Goal: Task Accomplishment & Management: Use online tool/utility

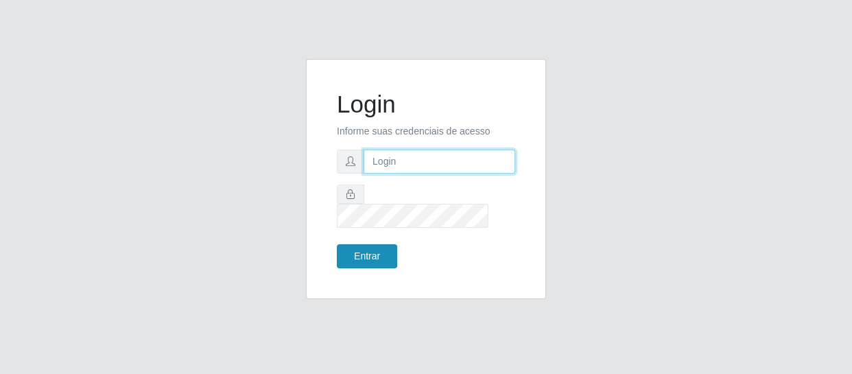
type input "[EMAIL_ADDRESS][DOMAIN_NAME]"
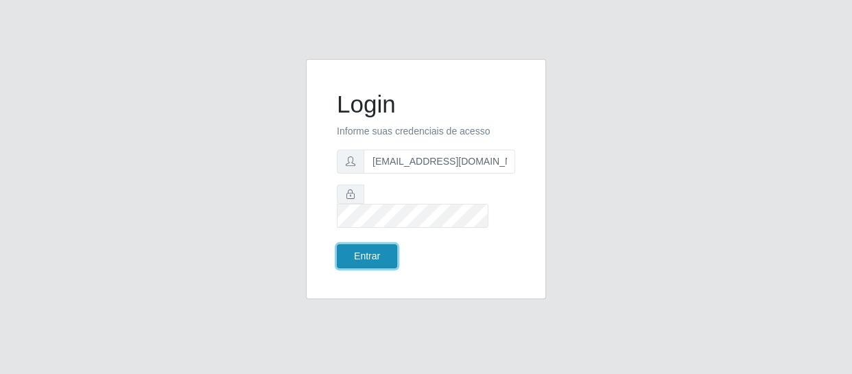
click at [350, 244] on button "Entrar" at bounding box center [367, 256] width 60 height 24
click at [364, 246] on button "Entrar" at bounding box center [367, 256] width 60 height 24
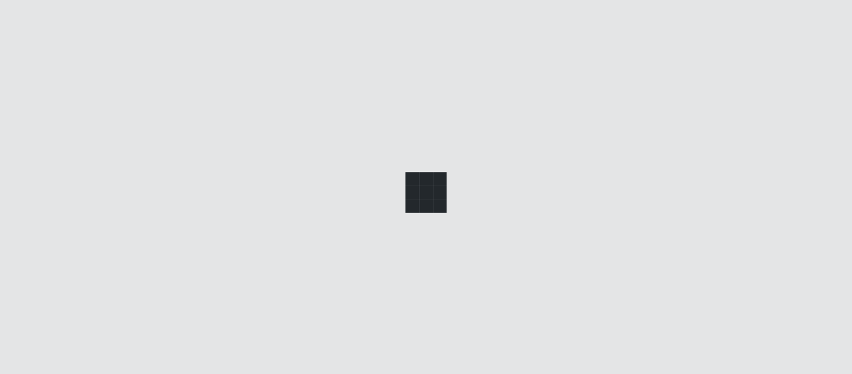
click at [364, 246] on main at bounding box center [494, 189] width 715 height 302
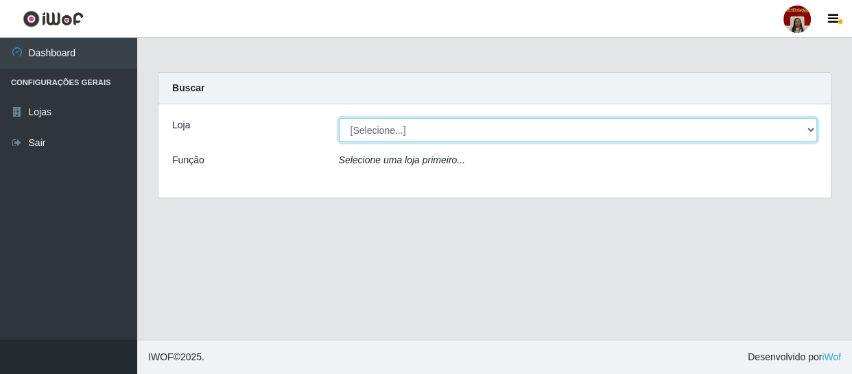
drag, startPoint x: 401, startPoint y: 125, endPoint x: 403, endPoint y: 139, distance: 14.6
click at [402, 125] on select "[Selecione...] Mar Vermelho - Loja 04" at bounding box center [578, 130] width 479 height 24
select select "251"
click at [339, 118] on select "[Selecione...] Mar Vermelho - Loja 04" at bounding box center [578, 130] width 479 height 24
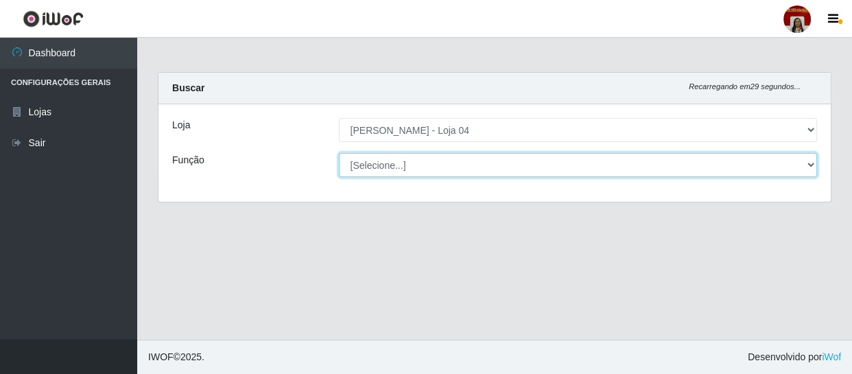
click at [447, 163] on select "[Selecione...] ASG ASG + ASG ++ Auxiliar de Depósito Auxiliar de Depósito + Aux…" at bounding box center [578, 165] width 479 height 24
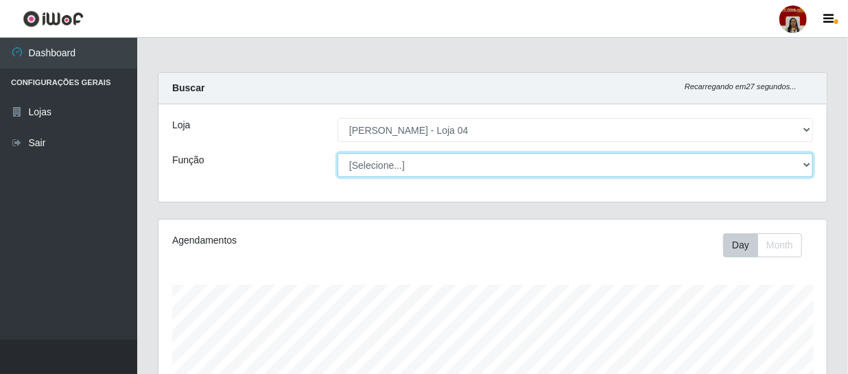
scroll to position [285, 668]
select select "22"
click at [338, 153] on select "[Selecione...] ASG ASG + ASG ++ Auxiliar de Depósito Auxiliar de Depósito + Aux…" at bounding box center [575, 165] width 475 height 24
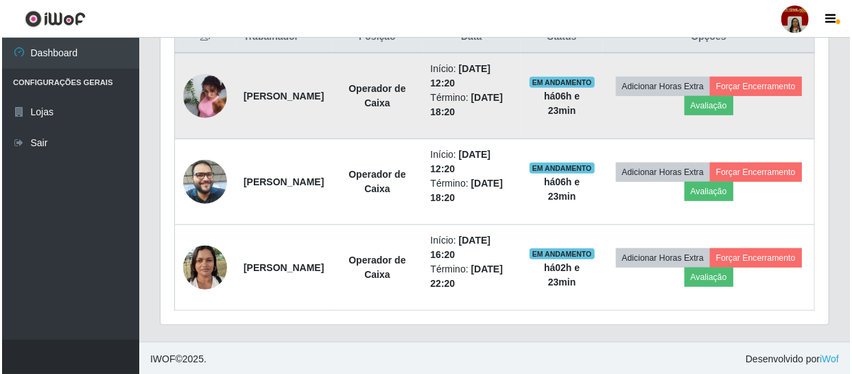
scroll to position [549, 0]
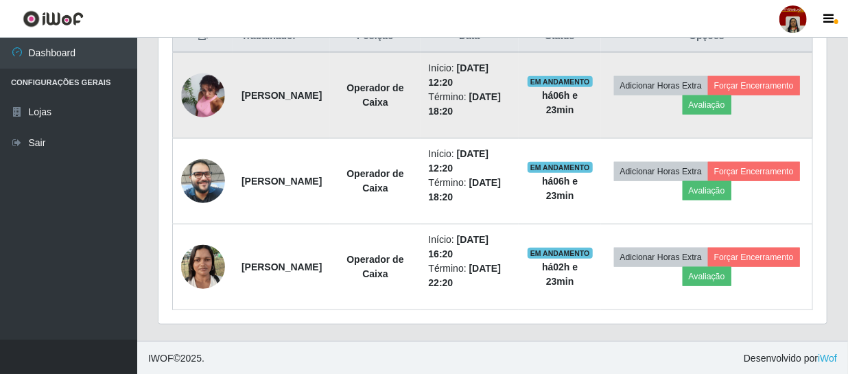
click at [193, 91] on img at bounding box center [203, 95] width 44 height 59
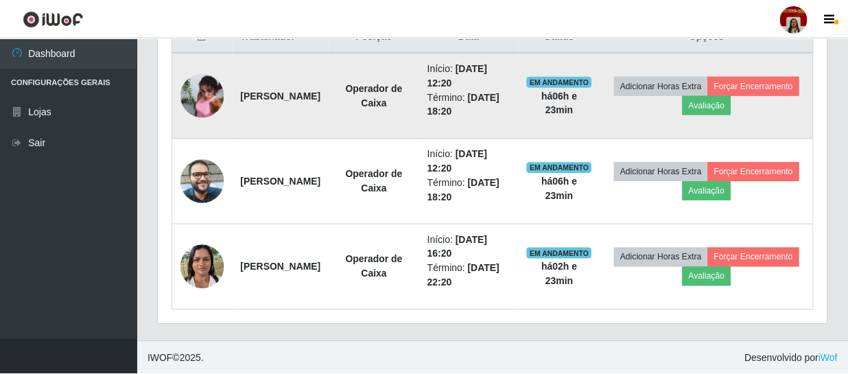
scroll to position [285, 662]
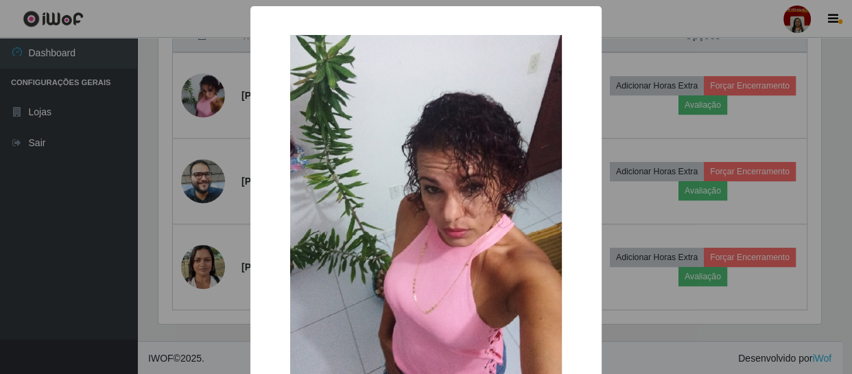
click at [169, 171] on div "× OK Cancel" at bounding box center [426, 187] width 852 height 374
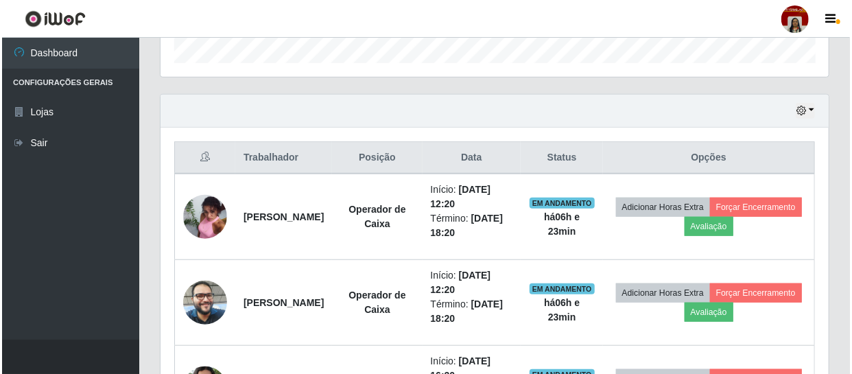
scroll to position [425, 0]
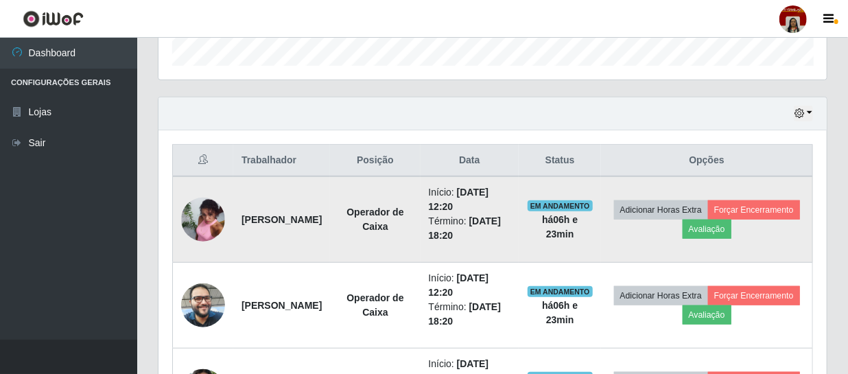
click at [213, 207] on img at bounding box center [203, 219] width 44 height 59
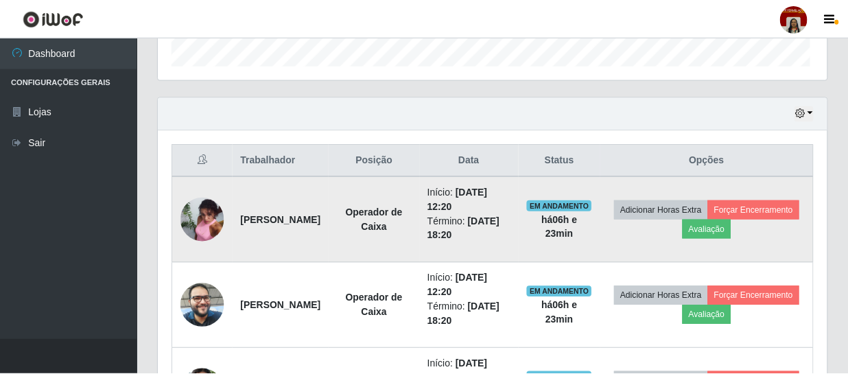
scroll to position [285, 662]
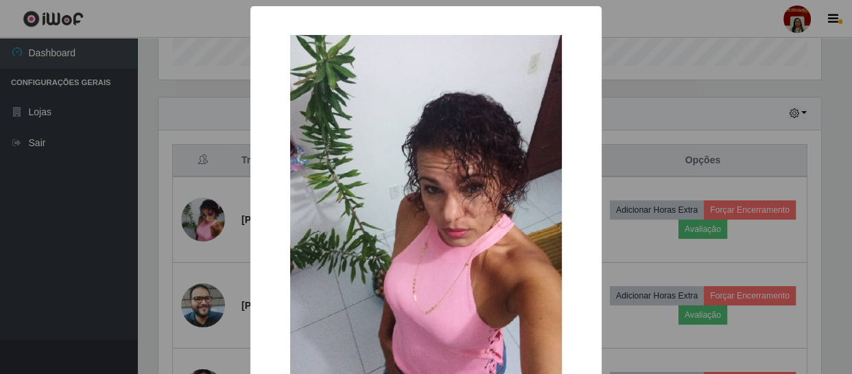
click at [206, 236] on div "× OK Cancel" at bounding box center [426, 187] width 852 height 374
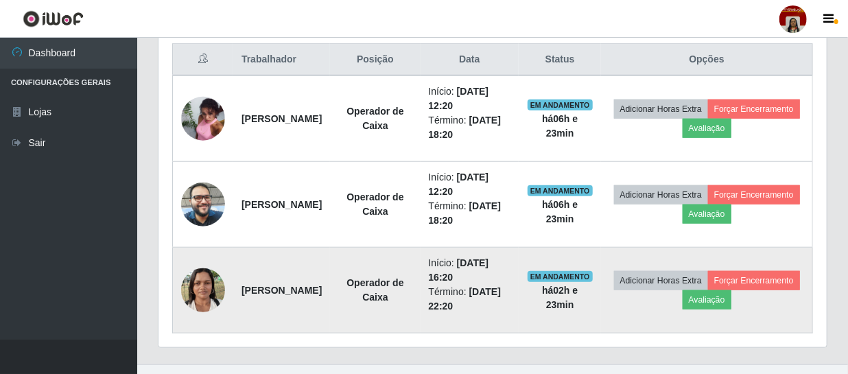
scroll to position [549, 0]
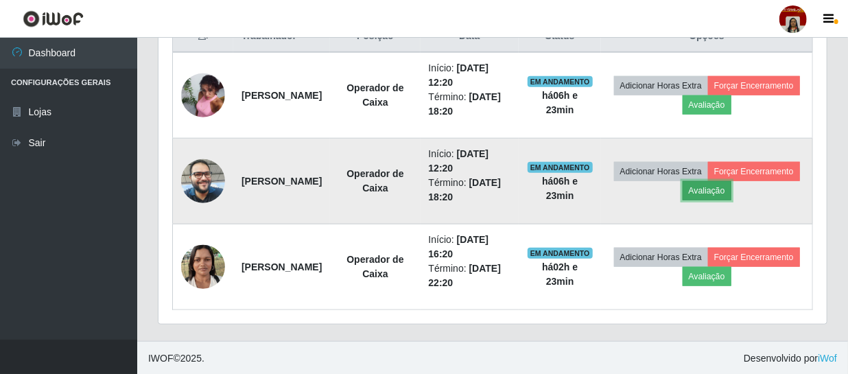
click at [731, 181] on button "Avaliação" at bounding box center [707, 190] width 49 height 19
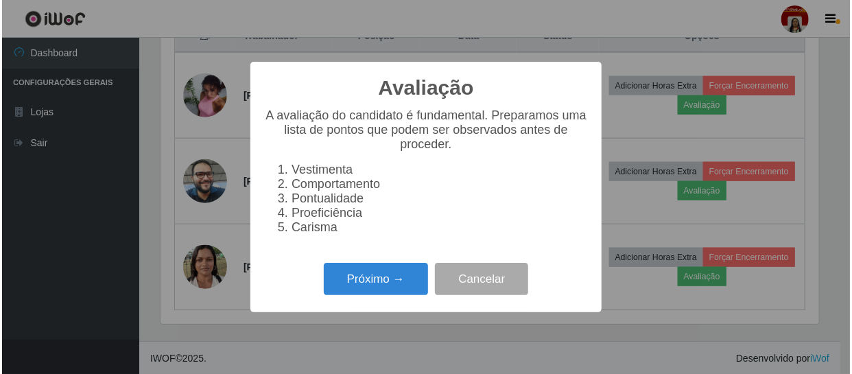
scroll to position [285, 662]
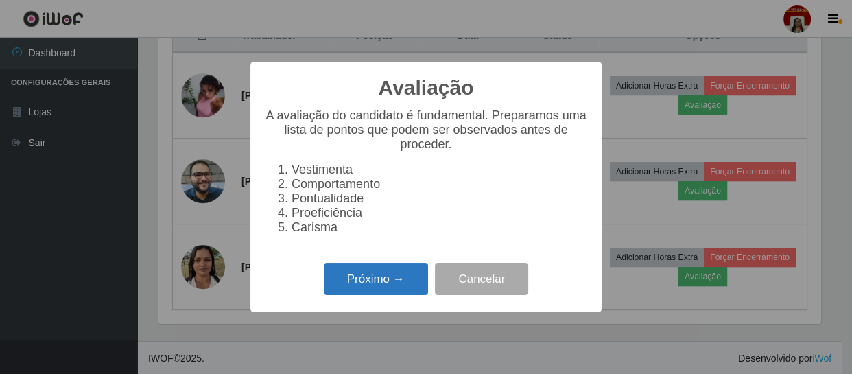
click at [398, 283] on button "Próximo →" at bounding box center [376, 279] width 104 height 32
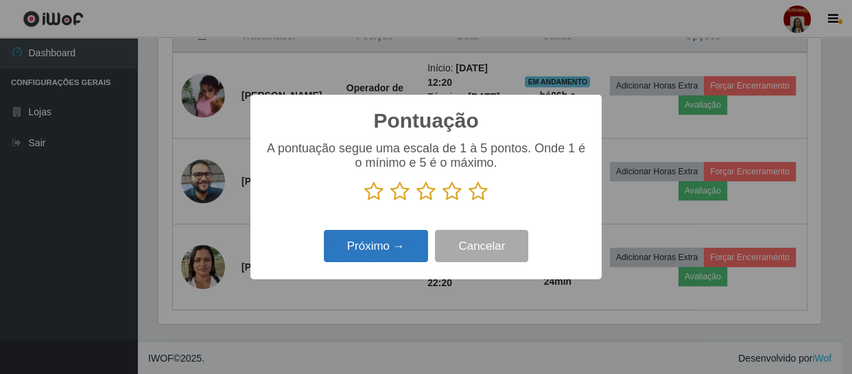
scroll to position [685730, 685351]
click at [477, 196] on icon at bounding box center [478, 191] width 19 height 21
click at [469, 202] on input "radio" at bounding box center [469, 202] width 0 height 0
click at [411, 252] on button "Próximo →" at bounding box center [376, 246] width 104 height 32
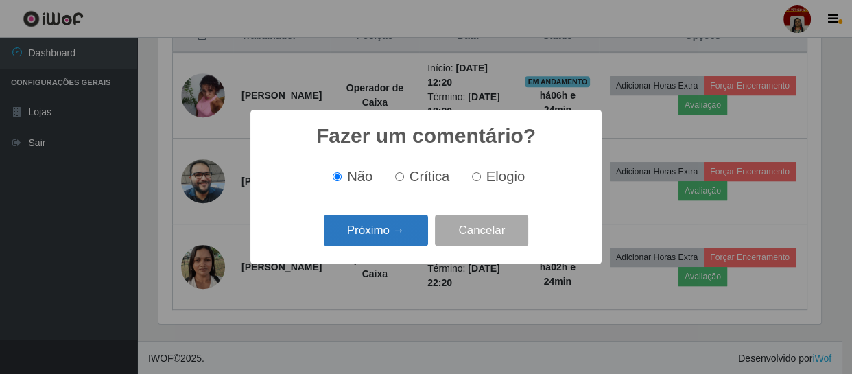
click at [358, 232] on button "Próximo →" at bounding box center [376, 231] width 104 height 32
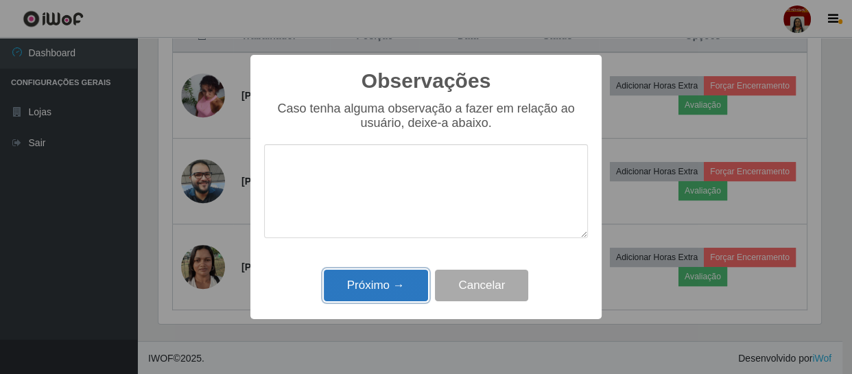
click at [394, 282] on button "Próximo →" at bounding box center [376, 286] width 104 height 32
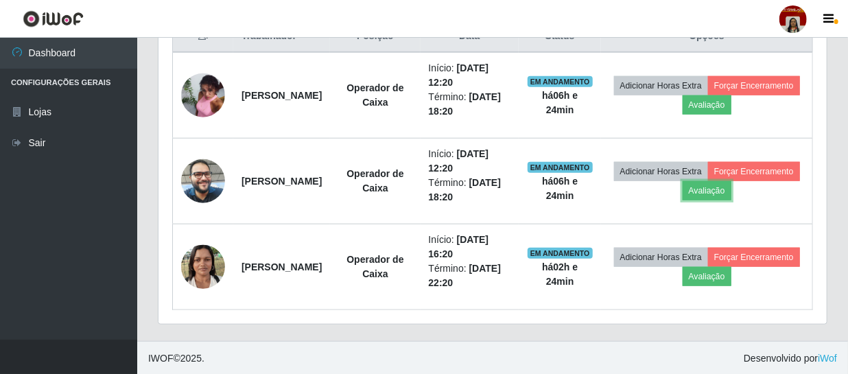
scroll to position [285, 668]
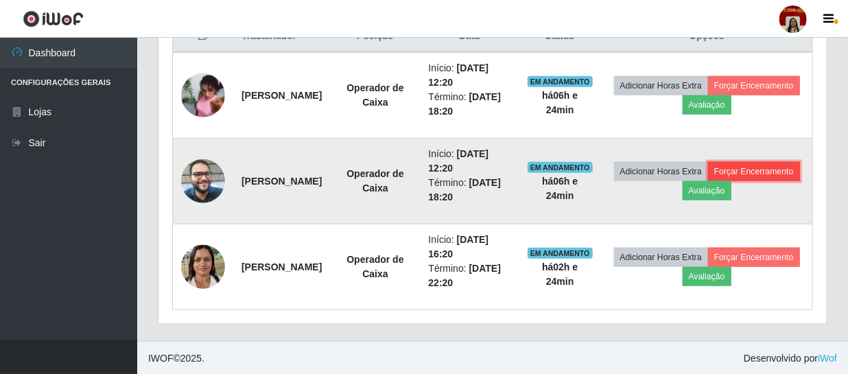
click at [708, 181] on button "Forçar Encerramento" at bounding box center [754, 171] width 92 height 19
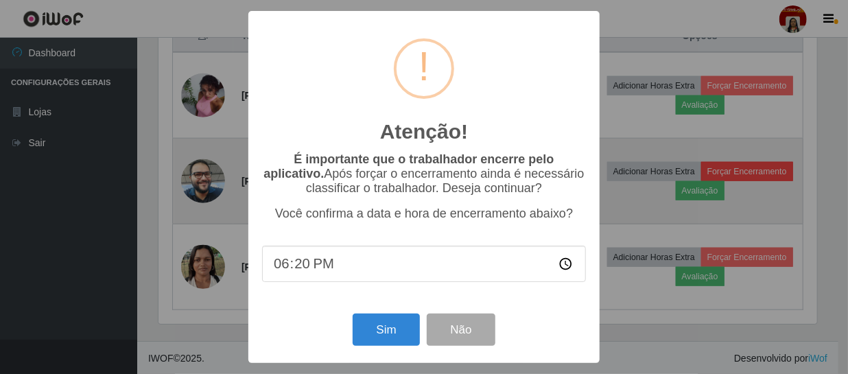
scroll to position [285, 662]
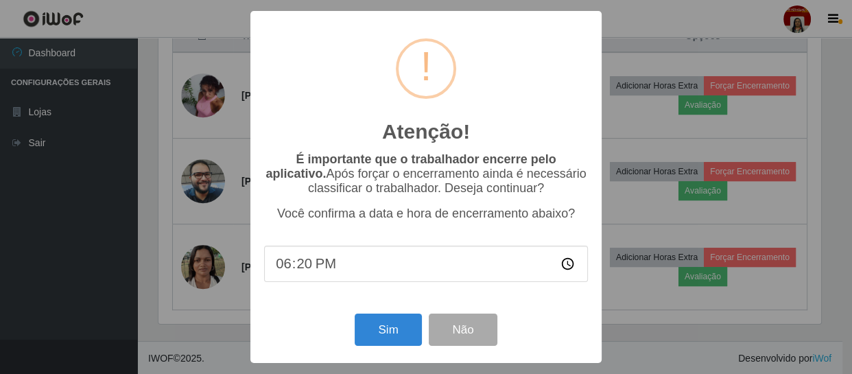
click at [350, 329] on div "Sim Não" at bounding box center [426, 329] width 324 height 39
click at [370, 329] on button "Sim" at bounding box center [388, 330] width 67 height 32
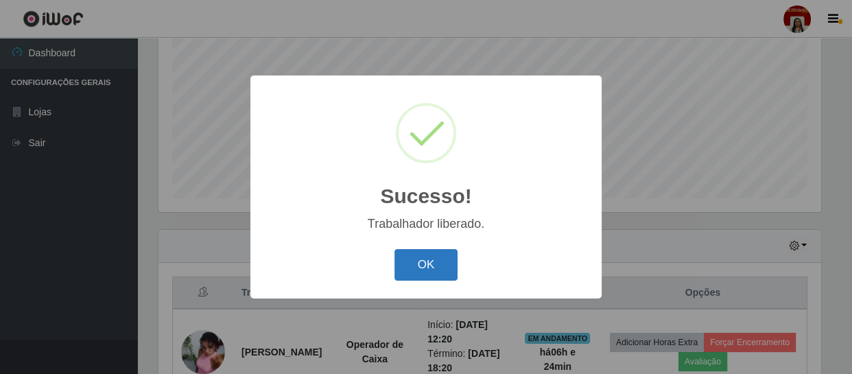
click at [447, 264] on button "OK" at bounding box center [426, 265] width 64 height 32
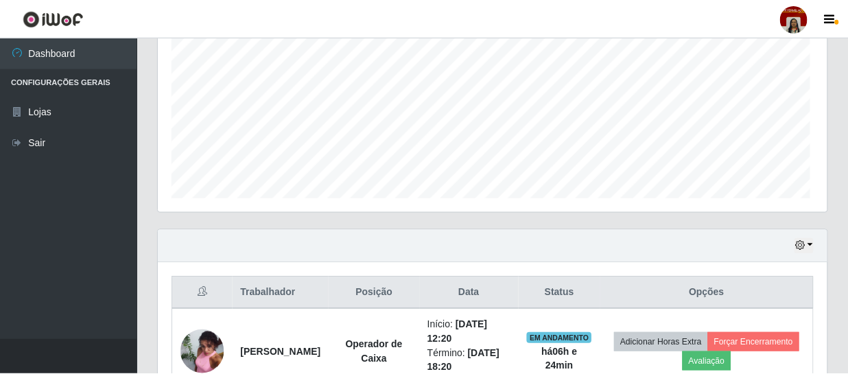
scroll to position [0, 0]
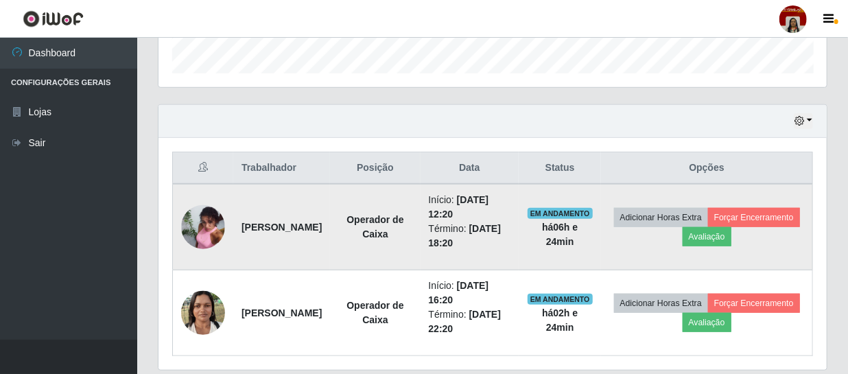
click at [186, 231] on img at bounding box center [203, 227] width 44 height 59
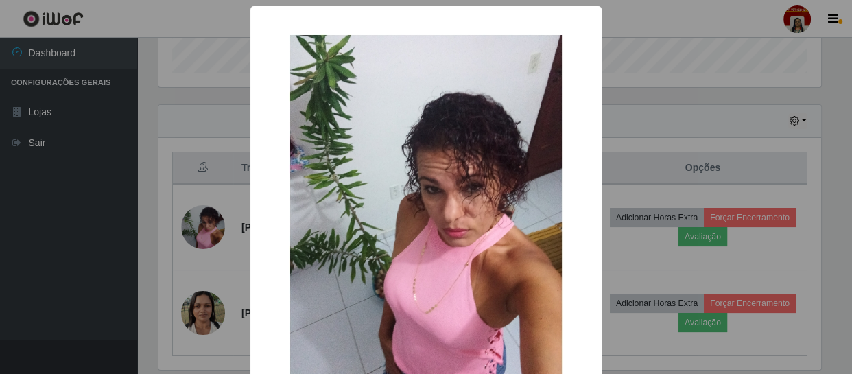
click at [36, 233] on div "× OK Cancel" at bounding box center [426, 187] width 852 height 374
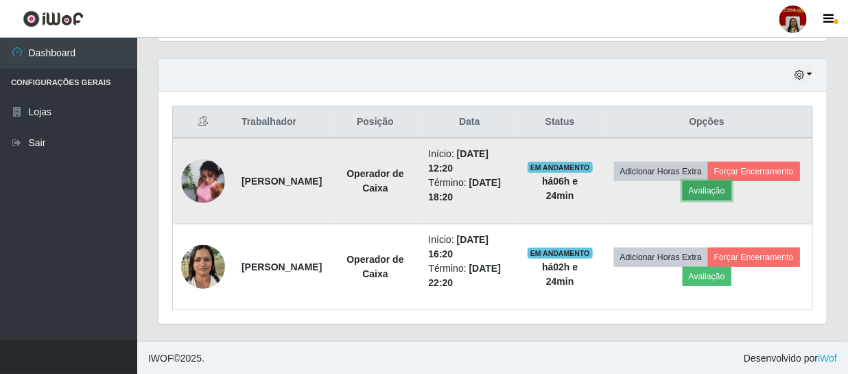
click at [731, 192] on button "Avaliação" at bounding box center [707, 190] width 49 height 19
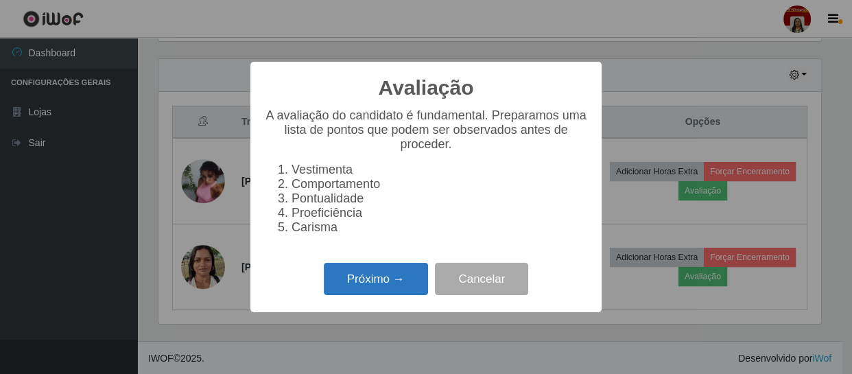
click at [390, 288] on button "Próximo →" at bounding box center [376, 279] width 104 height 32
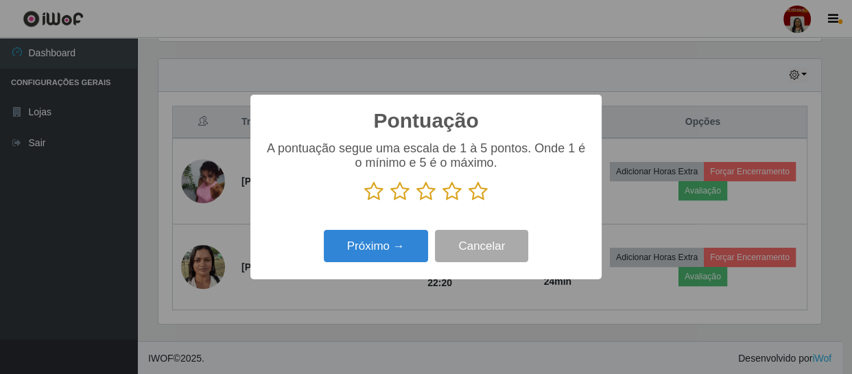
click at [480, 190] on icon at bounding box center [478, 191] width 19 height 21
click at [469, 202] on input "radio" at bounding box center [469, 202] width 0 height 0
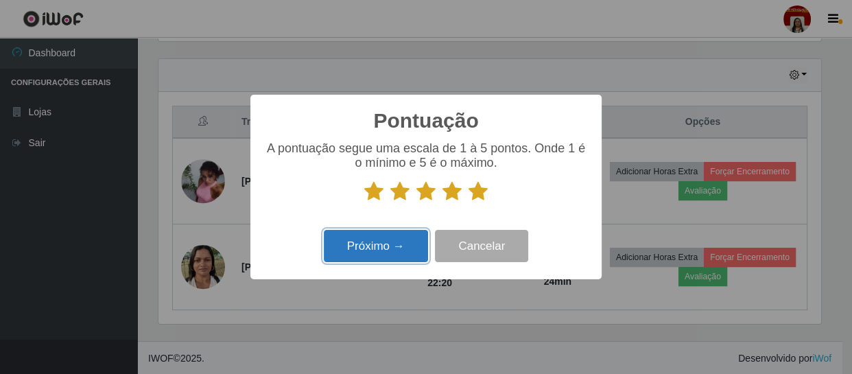
click at [402, 235] on button "Próximo →" at bounding box center [376, 246] width 104 height 32
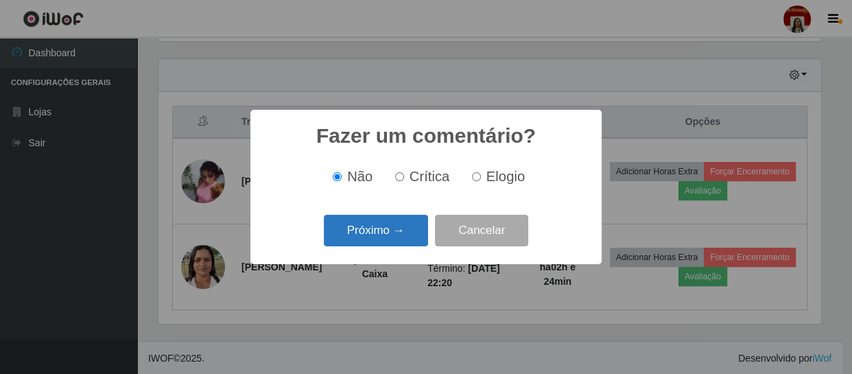
click at [402, 234] on button "Próximo →" at bounding box center [376, 231] width 104 height 32
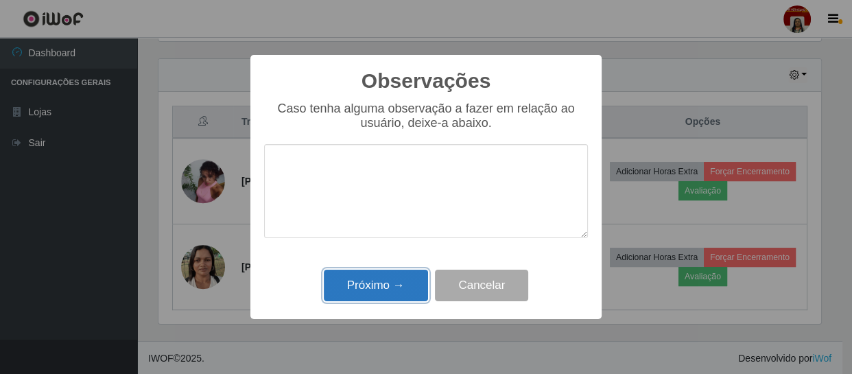
click at [384, 279] on button "Próximo →" at bounding box center [376, 286] width 104 height 32
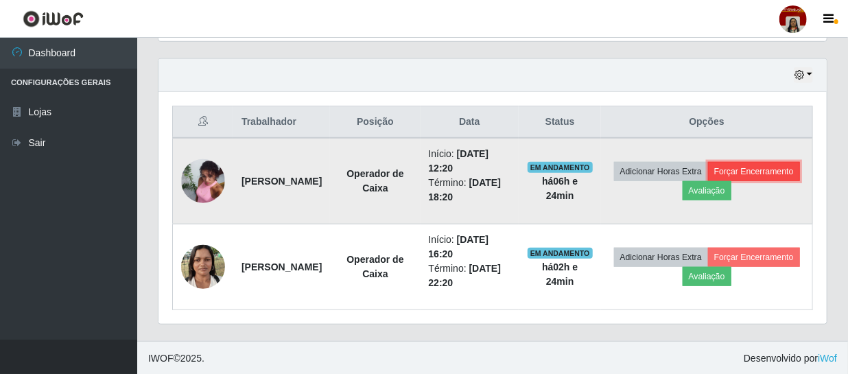
click at [708, 181] on button "Forçar Encerramento" at bounding box center [754, 171] width 92 height 19
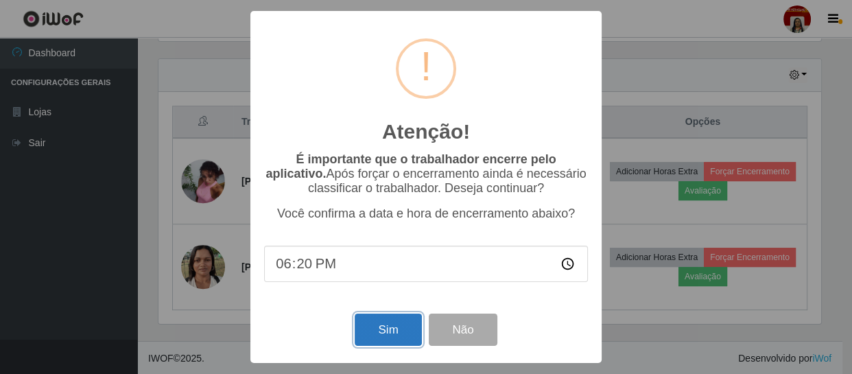
click at [398, 334] on button "Sim" at bounding box center [388, 330] width 67 height 32
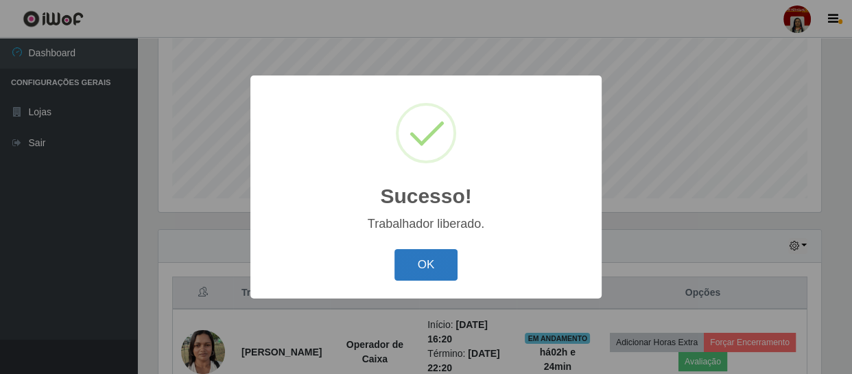
click at [429, 256] on button "OK" at bounding box center [426, 265] width 64 height 32
